Goal: Use online tool/utility: Use online tool/utility

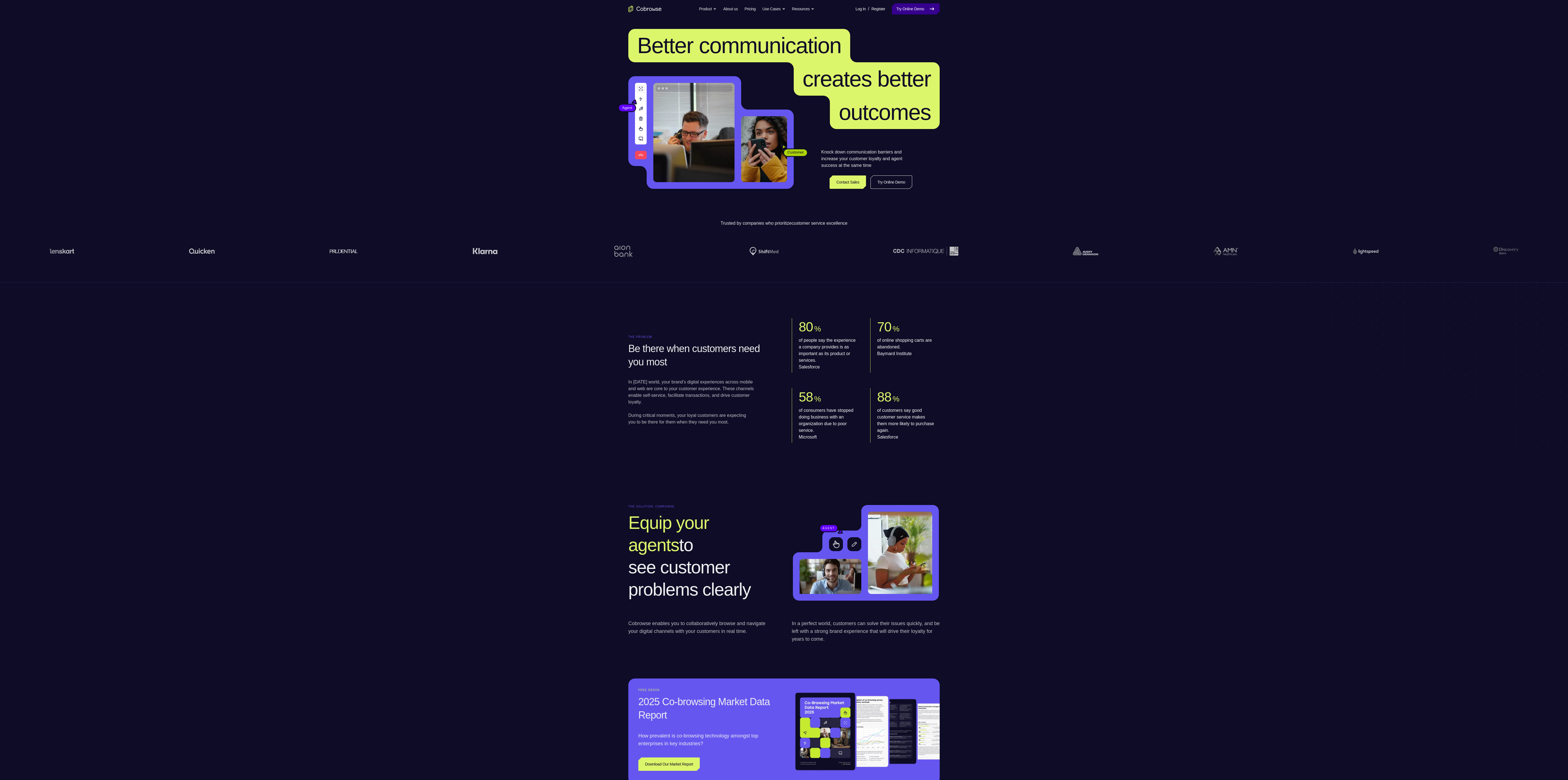
click at [919, 10] on link "Try Online Demo" at bounding box center [916, 8] width 48 height 11
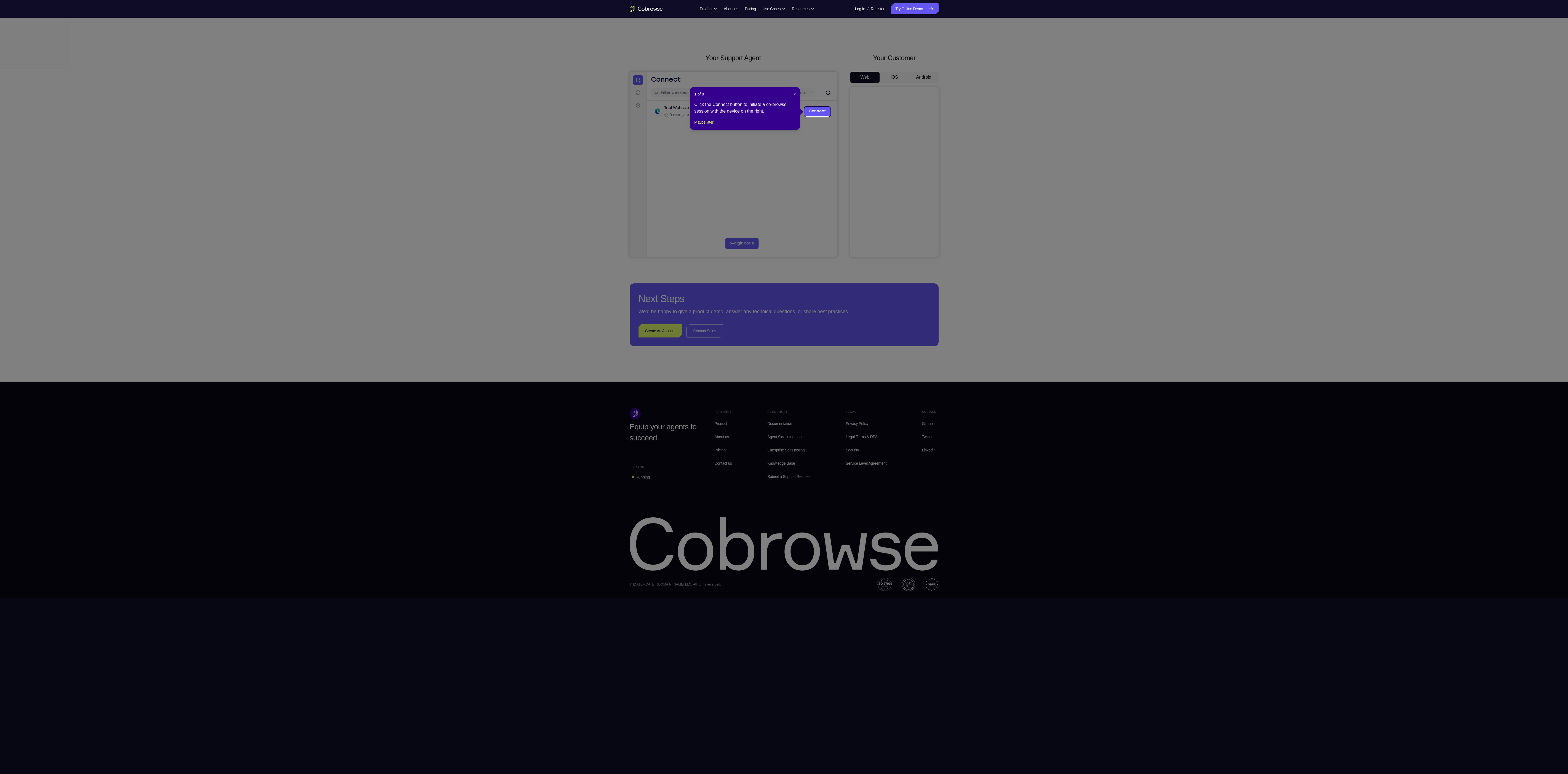
click at [704, 123] on div "1 of 8 × Click the Connect button to initiate a co-browse session with the devi…" at bounding box center [745, 108] width 110 height 43
drag, startPoint x: 700, startPoint y: 126, endPoint x: 163, endPoint y: 42, distance: 543.5
click at [700, 125] on button "Maybe later" at bounding box center [703, 122] width 19 height 6
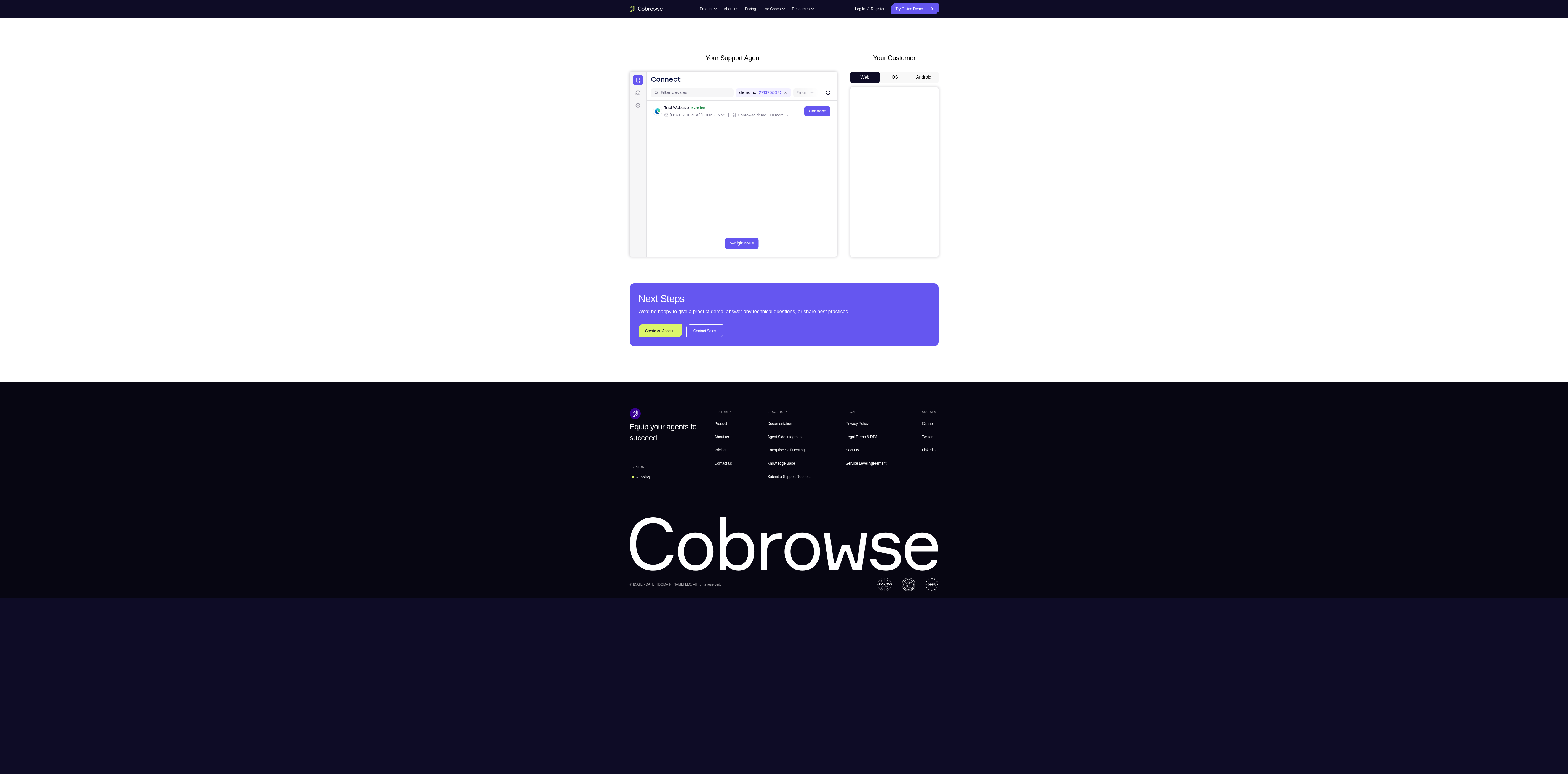
click at [915, 73] on button "Android" at bounding box center [924, 77] width 30 height 11
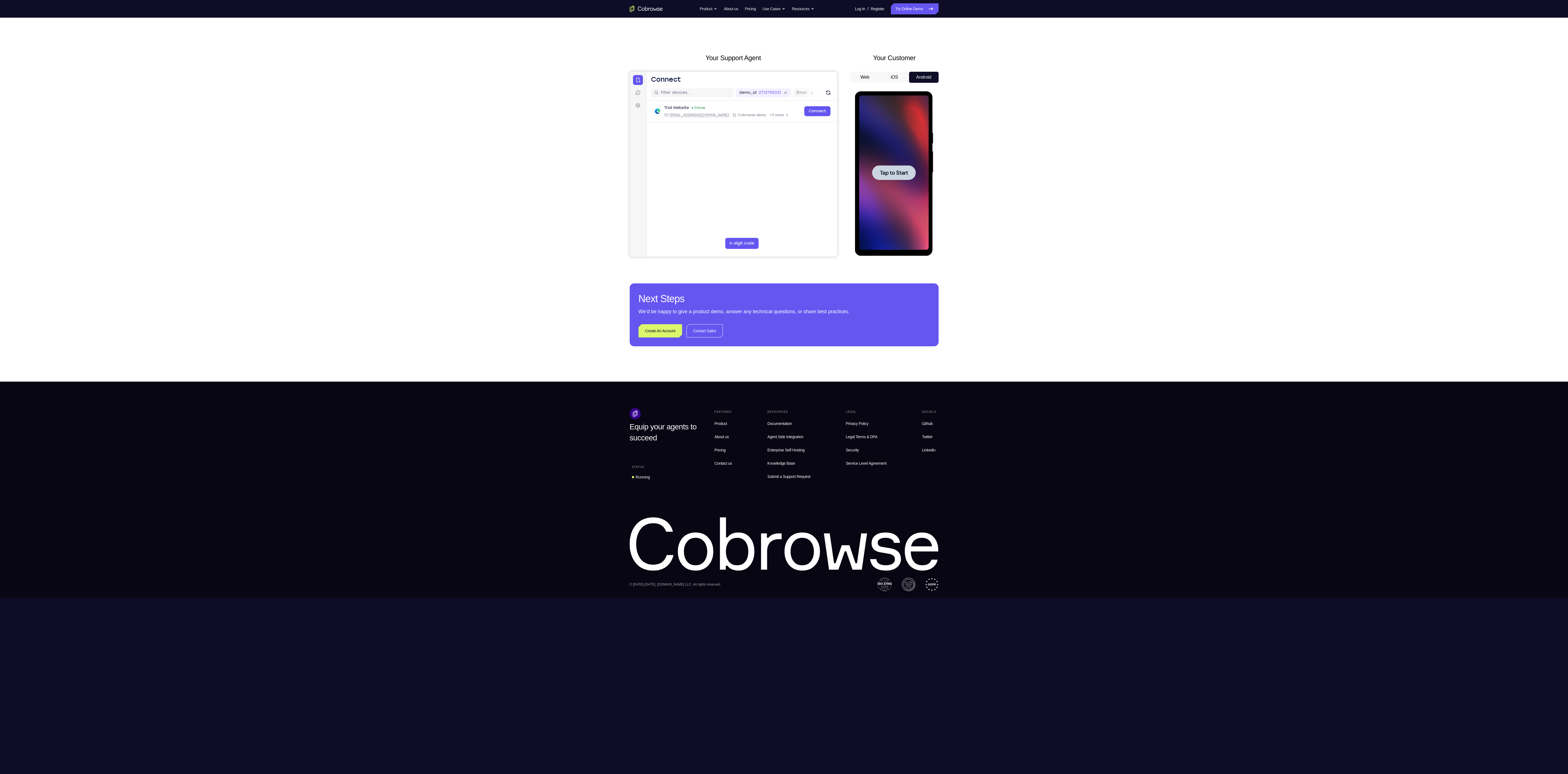
click at [905, 185] on div at bounding box center [894, 172] width 70 height 154
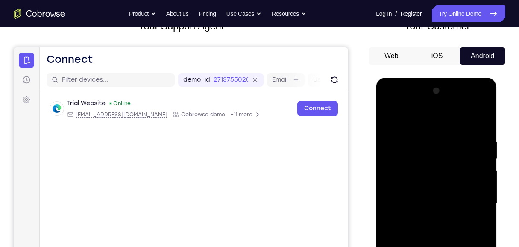
scroll to position [199, 0]
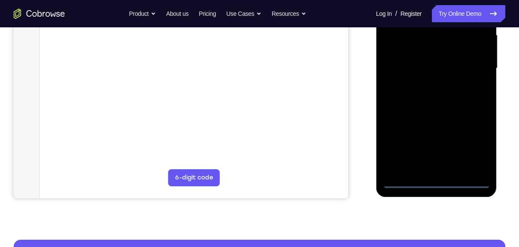
click at [439, 182] on div at bounding box center [437, 68] width 108 height 239
click at [473, 140] on div at bounding box center [437, 68] width 108 height 239
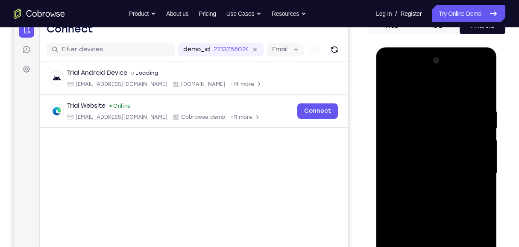
scroll to position [85, 0]
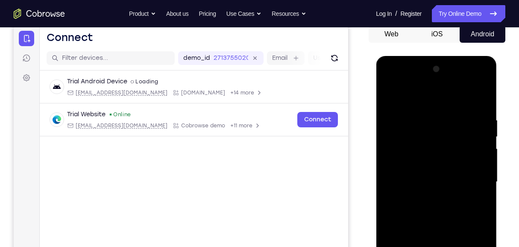
click at [435, 100] on div at bounding box center [437, 181] width 108 height 239
click at [471, 181] on div at bounding box center [437, 181] width 108 height 239
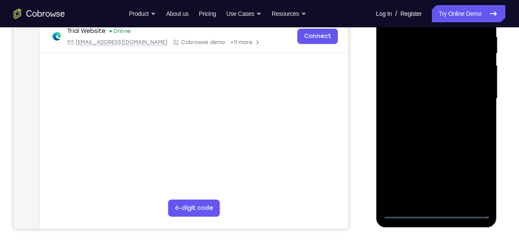
scroll to position [171, 0]
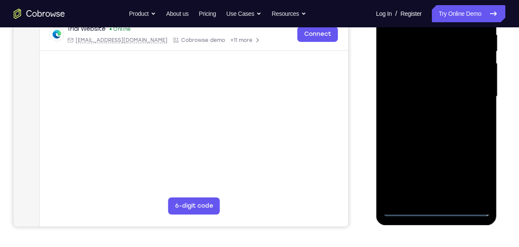
click at [429, 113] on div at bounding box center [437, 96] width 108 height 239
click at [435, 89] on div at bounding box center [437, 96] width 108 height 239
click at [448, 94] on div at bounding box center [437, 96] width 108 height 239
click at [441, 131] on div at bounding box center [437, 96] width 108 height 239
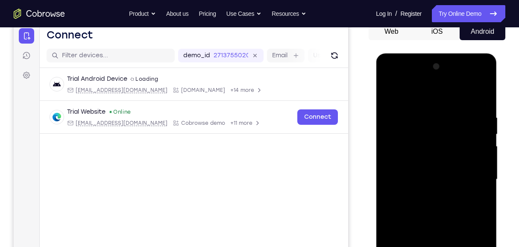
scroll to position [85, 0]
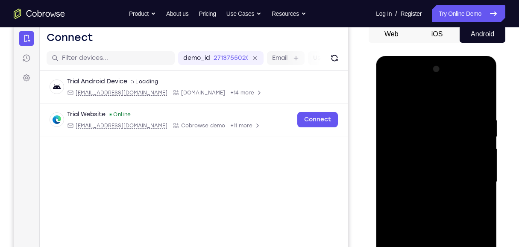
drag, startPoint x: 431, startPoint y: 100, endPoint x: 418, endPoint y: 86, distance: 19.1
click at [431, 65] on div at bounding box center [437, 181] width 108 height 239
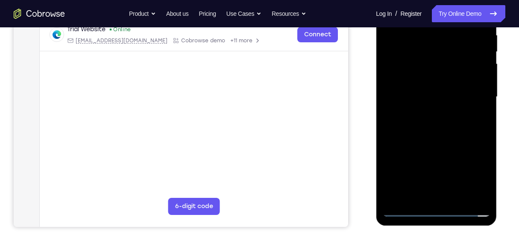
scroll to position [171, 0]
click at [484, 135] on div at bounding box center [437, 96] width 108 height 239
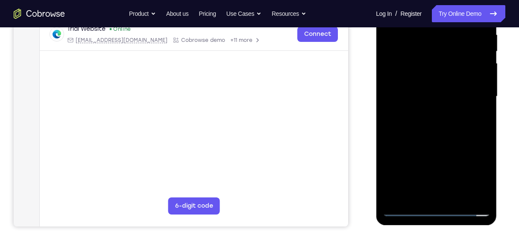
click at [484, 135] on div at bounding box center [437, 96] width 108 height 239
click at [484, 134] on div at bounding box center [437, 96] width 108 height 239
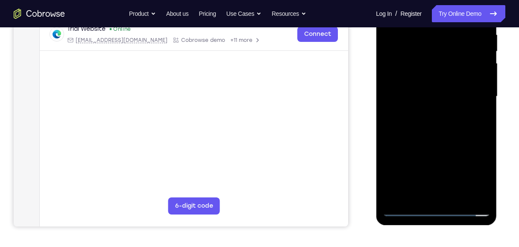
click at [484, 134] on div at bounding box center [437, 96] width 108 height 239
drag, startPoint x: 462, startPoint y: 130, endPoint x: 466, endPoint y: 82, distance: 47.6
click at [466, 82] on div at bounding box center [437, 96] width 108 height 239
click at [486, 73] on div at bounding box center [437, 96] width 108 height 239
click at [485, 73] on div at bounding box center [437, 96] width 108 height 239
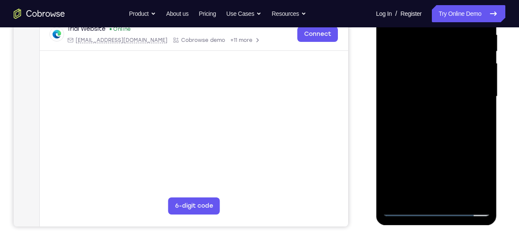
click at [485, 73] on div at bounding box center [437, 96] width 108 height 239
drag, startPoint x: 460, startPoint y: 147, endPoint x: 457, endPoint y: 67, distance: 80.5
click at [457, 67] on div at bounding box center [437, 96] width 108 height 239
drag, startPoint x: 469, startPoint y: 123, endPoint x: 472, endPoint y: 57, distance: 65.4
click at [472, 57] on div at bounding box center [437, 96] width 108 height 239
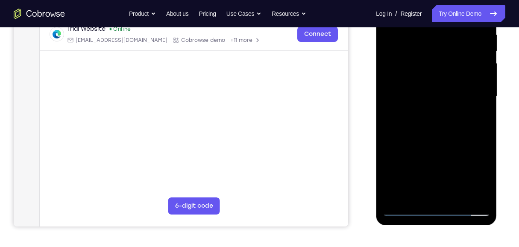
drag, startPoint x: 474, startPoint y: 148, endPoint x: 462, endPoint y: 48, distance: 100.4
click at [462, 48] on div at bounding box center [437, 96] width 108 height 239
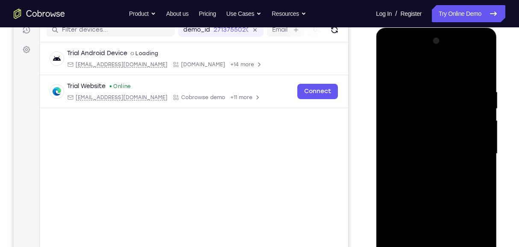
drag, startPoint x: 462, startPoint y: 137, endPoint x: 458, endPoint y: 160, distance: 23.8
click at [458, 160] on div at bounding box center [437, 153] width 108 height 239
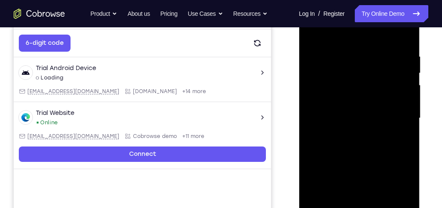
scroll to position [187, 0]
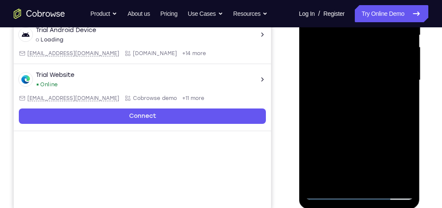
click at [407, 74] on div at bounding box center [359, 80] width 108 height 239
click at [407, 76] on div at bounding box center [359, 80] width 108 height 239
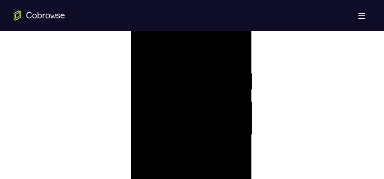
scroll to position [508, 0]
click at [240, 99] on div at bounding box center [191, 102] width 108 height 239
click at [239, 100] on div at bounding box center [191, 102] width 108 height 239
click at [239, 102] on div at bounding box center [191, 102] width 108 height 239
click at [141, 100] on div at bounding box center [191, 102] width 108 height 239
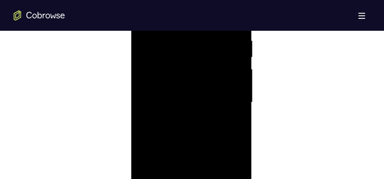
click at [233, 94] on div at bounding box center [191, 102] width 108 height 239
click at [237, 99] on div at bounding box center [191, 102] width 108 height 239
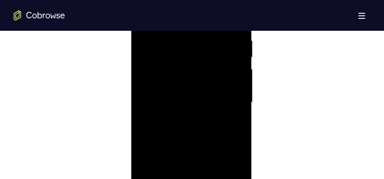
click at [237, 99] on div at bounding box center [191, 102] width 108 height 239
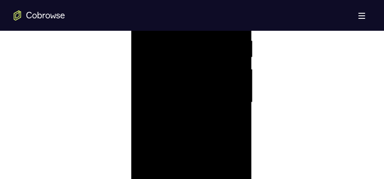
click at [237, 99] on div at bounding box center [191, 102] width 108 height 239
drag, startPoint x: 203, startPoint y: 73, endPoint x: 204, endPoint y: 120, distance: 47.0
click at [204, 120] on div at bounding box center [191, 102] width 108 height 239
click at [162, 65] on div at bounding box center [191, 102] width 108 height 239
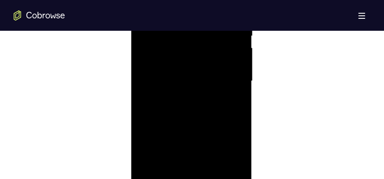
drag, startPoint x: 199, startPoint y: 126, endPoint x: 192, endPoint y: 64, distance: 61.9
click at [192, 64] on div at bounding box center [191, 81] width 108 height 239
drag, startPoint x: 203, startPoint y: 113, endPoint x: 198, endPoint y: 55, distance: 58.0
click at [198, 55] on div at bounding box center [191, 81] width 108 height 239
click at [193, 59] on div at bounding box center [191, 81] width 108 height 239
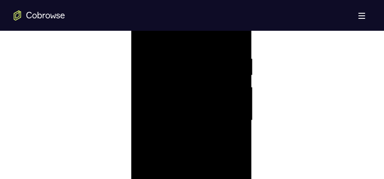
scroll to position [465, 0]
click at [236, 102] on div at bounding box center [191, 145] width 108 height 239
click at [238, 101] on div at bounding box center [191, 145] width 108 height 239
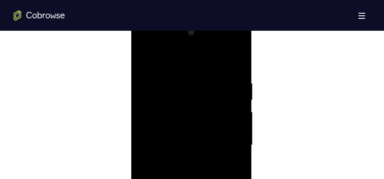
click at [238, 101] on div at bounding box center [191, 145] width 108 height 239
click at [144, 99] on div at bounding box center [191, 145] width 108 height 239
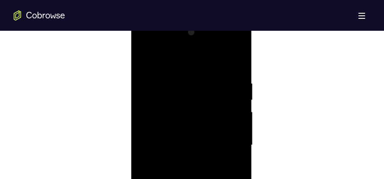
click at [234, 101] on div at bounding box center [191, 145] width 108 height 239
click at [236, 102] on div at bounding box center [191, 145] width 108 height 239
click at [141, 100] on div at bounding box center [191, 145] width 108 height 239
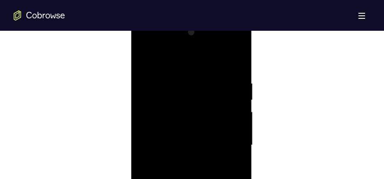
click at [242, 102] on div at bounding box center [191, 145] width 108 height 239
click at [142, 59] on div at bounding box center [191, 145] width 108 height 239
drag, startPoint x: 200, startPoint y: 136, endPoint x: 201, endPoint y: 76, distance: 59.8
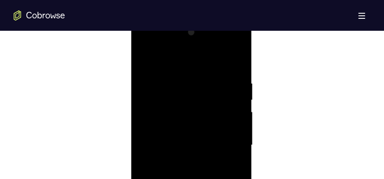
click at [201, 76] on div at bounding box center [191, 145] width 108 height 239
drag, startPoint x: 201, startPoint y: 76, endPoint x: 200, endPoint y: 126, distance: 49.6
click at [200, 126] on div at bounding box center [191, 145] width 108 height 239
click at [163, 77] on div at bounding box center [191, 145] width 108 height 239
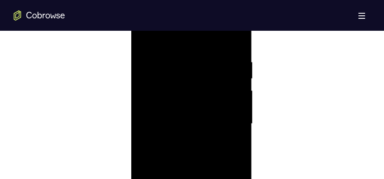
click at [236, 108] on div at bounding box center [191, 123] width 108 height 239
click at [141, 104] on div at bounding box center [191, 123] width 108 height 239
click at [239, 78] on div at bounding box center [191, 81] width 108 height 239
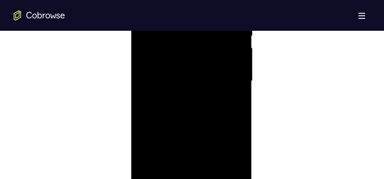
click at [239, 78] on div at bounding box center [191, 81] width 108 height 239
click at [238, 81] on div at bounding box center [191, 102] width 108 height 239
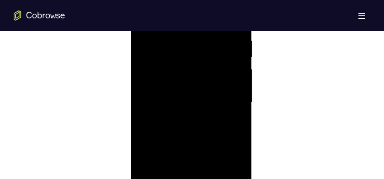
scroll to position [465, 0]
click at [243, 109] on div at bounding box center [191, 145] width 108 height 239
click at [140, 118] on div at bounding box center [191, 145] width 108 height 239
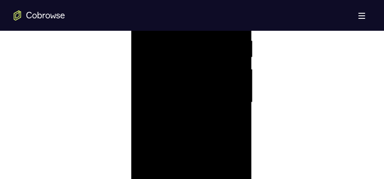
click at [240, 82] on div at bounding box center [191, 102] width 108 height 239
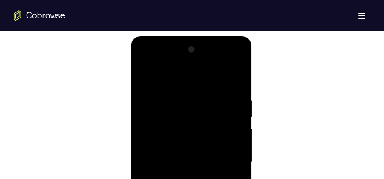
scroll to position [444, 0]
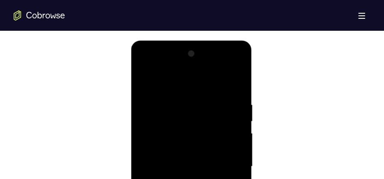
click at [234, 56] on div at bounding box center [191, 166] width 108 height 239
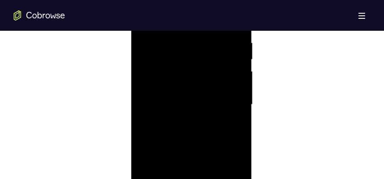
scroll to position [508, 0]
click at [190, 46] on div at bounding box center [191, 102] width 108 height 239
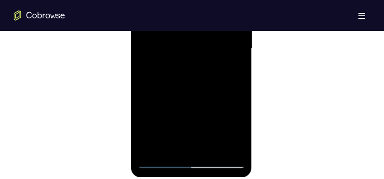
scroll to position [615, 0]
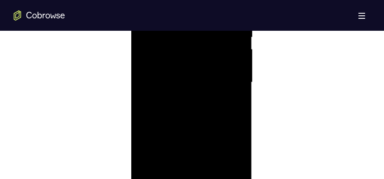
scroll to position [486, 0]
drag, startPoint x: 198, startPoint y: 91, endPoint x: 201, endPoint y: 166, distance: 74.4
click at [201, 166] on div at bounding box center [191, 123] width 108 height 239
click at [216, 160] on div at bounding box center [191, 59] width 108 height 239
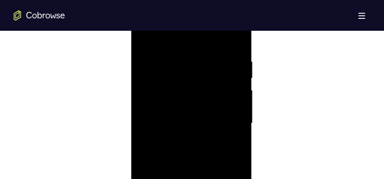
scroll to position [486, 0]
click at [202, 169] on div at bounding box center [191, 123] width 108 height 239
drag, startPoint x: 208, startPoint y: 94, endPoint x: 213, endPoint y: 57, distance: 37.5
click at [213, 57] on div at bounding box center [191, 81] width 108 height 239
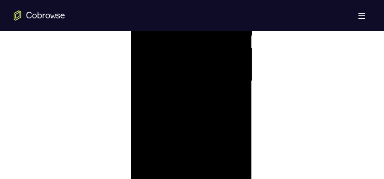
drag, startPoint x: 187, startPoint y: 133, endPoint x: 193, endPoint y: 94, distance: 39.4
click at [193, 94] on div at bounding box center [191, 81] width 108 height 239
click at [198, 85] on div at bounding box center [191, 81] width 108 height 239
click at [237, 61] on div at bounding box center [191, 145] width 108 height 239
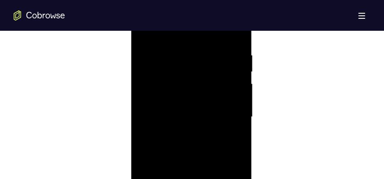
scroll to position [551, 0]
click at [157, 159] on div at bounding box center [191, 59] width 108 height 239
click at [206, 59] on div at bounding box center [191, 59] width 108 height 239
click at [171, 102] on div at bounding box center [191, 59] width 108 height 239
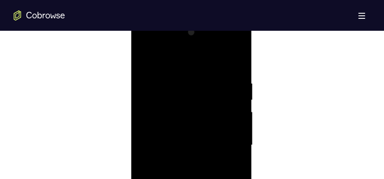
click at [144, 59] on div at bounding box center [191, 145] width 108 height 239
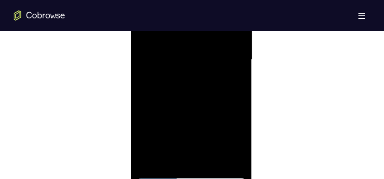
drag, startPoint x: 197, startPoint y: 134, endPoint x: 202, endPoint y: 98, distance: 35.7
click at [202, 98] on div at bounding box center [191, 59] width 108 height 239
click at [203, 87] on div at bounding box center [191, 59] width 108 height 239
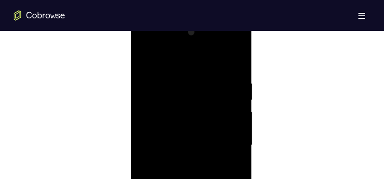
click at [143, 59] on div at bounding box center [191, 145] width 108 height 239
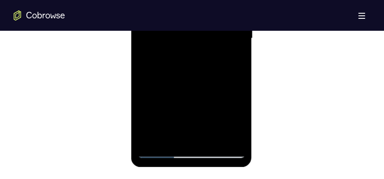
drag, startPoint x: 201, startPoint y: 127, endPoint x: 209, endPoint y: 75, distance: 52.8
click at [209, 75] on div at bounding box center [191, 38] width 108 height 239
drag, startPoint x: 201, startPoint y: 112, endPoint x: 201, endPoint y: 81, distance: 31.2
click at [201, 81] on div at bounding box center [191, 38] width 108 height 239
click at [185, 62] on div at bounding box center [191, 38] width 108 height 239
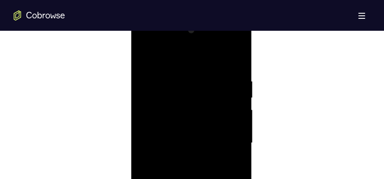
scroll to position [465, 0]
click at [174, 59] on div at bounding box center [191, 145] width 108 height 239
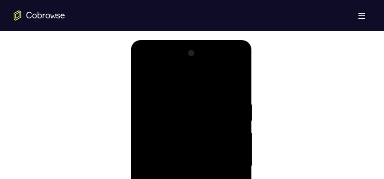
scroll to position [444, 0]
click at [142, 77] on div at bounding box center [191, 166] width 108 height 239
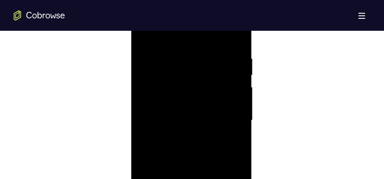
scroll to position [551, 0]
drag, startPoint x: 198, startPoint y: 98, endPoint x: 200, endPoint y: 57, distance: 40.7
click at [200, 57] on div at bounding box center [191, 59] width 108 height 239
drag, startPoint x: 199, startPoint y: 82, endPoint x: 201, endPoint y: 59, distance: 23.2
click at [201, 59] on div at bounding box center [191, 59] width 108 height 239
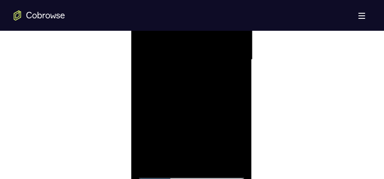
drag, startPoint x: 200, startPoint y: 110, endPoint x: 202, endPoint y: 66, distance: 44.5
click at [202, 66] on div at bounding box center [191, 59] width 108 height 239
drag, startPoint x: 199, startPoint y: 126, endPoint x: 208, endPoint y: 85, distance: 42.5
click at [208, 85] on div at bounding box center [191, 59] width 108 height 239
drag, startPoint x: 202, startPoint y: 119, endPoint x: 206, endPoint y: 67, distance: 51.9
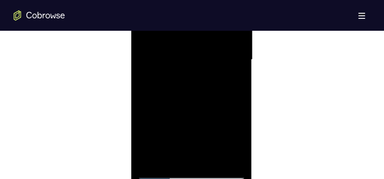
click at [206, 67] on div at bounding box center [191, 59] width 108 height 239
drag, startPoint x: 200, startPoint y: 128, endPoint x: 204, endPoint y: 73, distance: 55.3
click at [204, 73] on div at bounding box center [191, 59] width 108 height 239
click at [191, 70] on div at bounding box center [191, 59] width 108 height 239
click at [203, 114] on div at bounding box center [191, 59] width 108 height 239
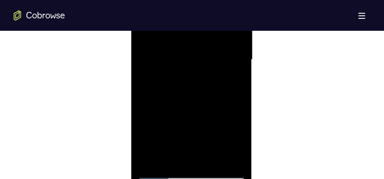
click at [207, 114] on div at bounding box center [191, 59] width 108 height 239
click at [169, 159] on div at bounding box center [191, 59] width 108 height 239
click at [199, 57] on div at bounding box center [191, 59] width 108 height 239
click at [200, 130] on div at bounding box center [191, 59] width 108 height 239
click at [198, 127] on div at bounding box center [191, 59] width 108 height 239
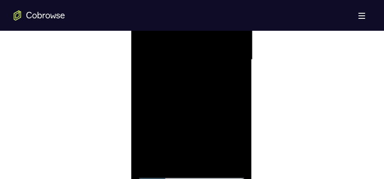
click at [195, 127] on div at bounding box center [191, 59] width 108 height 239
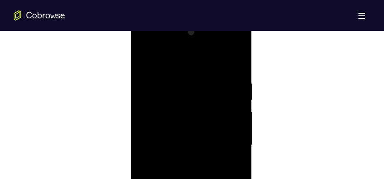
click at [174, 59] on div at bounding box center [191, 145] width 108 height 239
drag, startPoint x: 211, startPoint y: 127, endPoint x: 226, endPoint y: 190, distance: 64.5
click at [226, 190] on div at bounding box center [191, 145] width 108 height 239
click at [144, 57] on div at bounding box center [191, 145] width 108 height 239
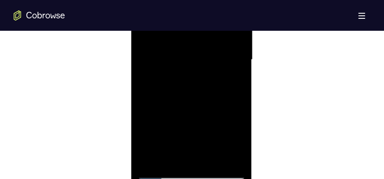
click at [213, 160] on div at bounding box center [191, 59] width 108 height 239
drag, startPoint x: 196, startPoint y: 135, endPoint x: 199, endPoint y: 55, distance: 79.5
click at [199, 55] on div at bounding box center [191, 59] width 108 height 239
drag, startPoint x: 195, startPoint y: 121, endPoint x: 197, endPoint y: 55, distance: 66.3
click at [197, 55] on div at bounding box center [191, 59] width 108 height 239
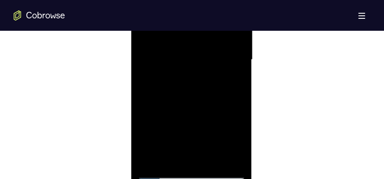
drag, startPoint x: 191, startPoint y: 118, endPoint x: 197, endPoint y: 54, distance: 64.8
click at [197, 54] on div at bounding box center [191, 59] width 108 height 239
drag, startPoint x: 190, startPoint y: 119, endPoint x: 196, endPoint y: 65, distance: 54.6
click at [196, 65] on div at bounding box center [191, 59] width 108 height 239
click at [188, 144] on div at bounding box center [191, 59] width 108 height 239
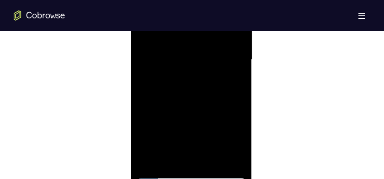
click at [200, 127] on div at bounding box center [191, 59] width 108 height 239
click at [197, 127] on div at bounding box center [191, 59] width 108 height 239
click at [190, 116] on div at bounding box center [191, 59] width 108 height 239
click at [197, 56] on div at bounding box center [191, 59] width 108 height 239
click at [203, 119] on div at bounding box center [191, 59] width 108 height 239
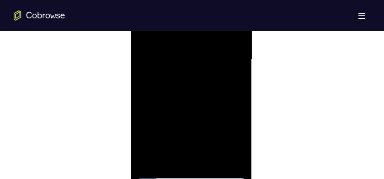
click at [204, 128] on div at bounding box center [191, 59] width 108 height 239
click at [204, 127] on div at bounding box center [191, 59] width 108 height 239
click at [196, 115] on div at bounding box center [191, 59] width 108 height 239
click at [194, 56] on div at bounding box center [191, 59] width 108 height 239
click at [207, 97] on div at bounding box center [191, 59] width 108 height 239
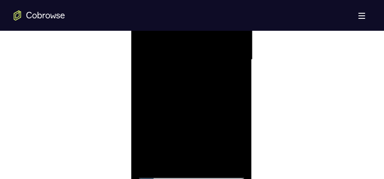
drag, startPoint x: 199, startPoint y: 100, endPoint x: 194, endPoint y: 100, distance: 4.7
click at [197, 100] on div at bounding box center [191, 59] width 108 height 239
click at [177, 91] on div at bounding box center [191, 59] width 108 height 239
click at [188, 59] on div at bounding box center [191, 59] width 108 height 239
click at [203, 94] on div at bounding box center [191, 59] width 108 height 239
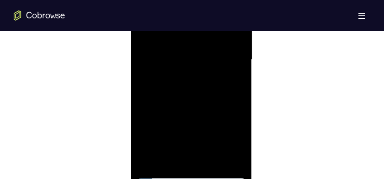
click at [198, 100] on div at bounding box center [191, 59] width 108 height 239
click at [189, 88] on div at bounding box center [191, 59] width 108 height 239
click at [185, 59] on div at bounding box center [191, 59] width 108 height 239
drag, startPoint x: 221, startPoint y: 79, endPoint x: 212, endPoint y: 150, distance: 71.6
click at [212, 150] on div at bounding box center [191, 59] width 108 height 239
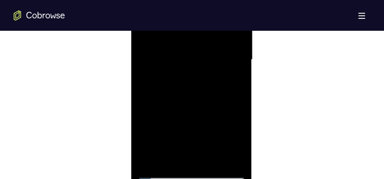
click at [189, 65] on div at bounding box center [191, 59] width 108 height 239
click at [185, 64] on div at bounding box center [191, 59] width 108 height 239
click at [176, 53] on div at bounding box center [191, 59] width 108 height 239
click at [188, 59] on div at bounding box center [191, 59] width 108 height 239
click at [203, 80] on div at bounding box center [191, 59] width 108 height 239
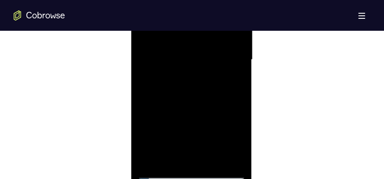
click at [208, 62] on div at bounding box center [191, 59] width 108 height 239
click at [210, 63] on div at bounding box center [191, 59] width 108 height 239
click at [201, 51] on div at bounding box center [191, 59] width 108 height 239
click at [188, 62] on div at bounding box center [191, 59] width 108 height 239
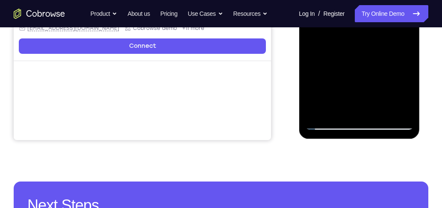
scroll to position [160, 0]
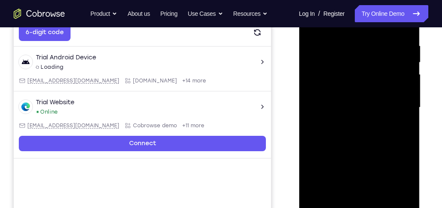
drag, startPoint x: 348, startPoint y: 98, endPoint x: 353, endPoint y: 158, distance: 60.5
click at [353, 158] on div at bounding box center [359, 107] width 108 height 239
click at [367, 85] on div at bounding box center [359, 107] width 108 height 239
click at [366, 89] on div at bounding box center [359, 107] width 108 height 239
click at [373, 88] on div at bounding box center [359, 107] width 108 height 239
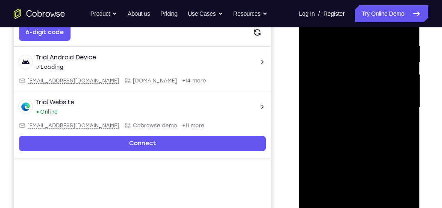
click at [364, 88] on div at bounding box center [359, 107] width 108 height 239
click at [363, 88] on div at bounding box center [359, 107] width 108 height 239
click at [352, 80] on div at bounding box center [359, 107] width 108 height 239
click at [363, 106] on div at bounding box center [359, 107] width 108 height 239
click at [375, 98] on div at bounding box center [359, 107] width 108 height 239
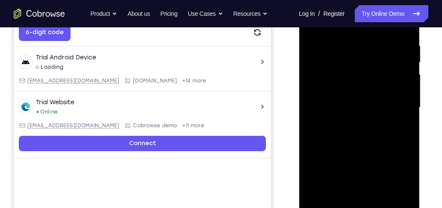
click at [380, 97] on div at bounding box center [359, 107] width 108 height 239
click at [363, 88] on div at bounding box center [359, 107] width 108 height 239
click at [355, 104] on div at bounding box center [359, 107] width 108 height 239
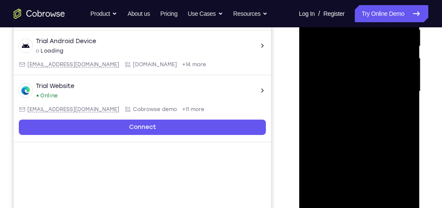
scroll to position [135, 0]
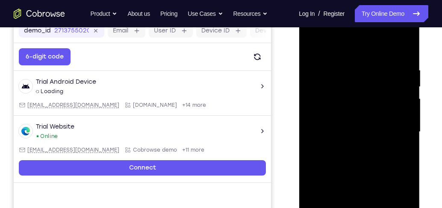
drag, startPoint x: 369, startPoint y: 84, endPoint x: 368, endPoint y: 153, distance: 68.4
click at [369, 155] on div at bounding box center [359, 131] width 108 height 239
drag, startPoint x: 364, startPoint y: 87, endPoint x: 362, endPoint y: 204, distance: 116.7
click at [362, 203] on div at bounding box center [359, 131] width 108 height 239
click at [371, 98] on div at bounding box center [359, 131] width 108 height 239
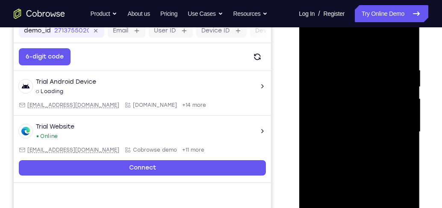
click at [367, 91] on div at bounding box center [359, 131] width 108 height 239
click at [350, 135] on div at bounding box center [359, 131] width 108 height 239
click at [342, 131] on div at bounding box center [359, 131] width 108 height 239
drag, startPoint x: 368, startPoint y: 74, endPoint x: 362, endPoint y: 172, distance: 97.6
click at [363, 173] on div at bounding box center [359, 131] width 108 height 239
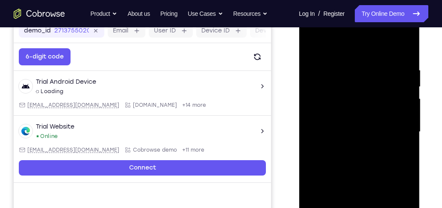
click at [368, 125] on div at bounding box center [359, 131] width 108 height 239
click at [375, 127] on div at bounding box center [359, 131] width 108 height 239
click at [362, 119] on div at bounding box center [359, 131] width 108 height 239
click at [370, 135] on div at bounding box center [359, 131] width 108 height 239
